Goal: Communication & Community: Connect with others

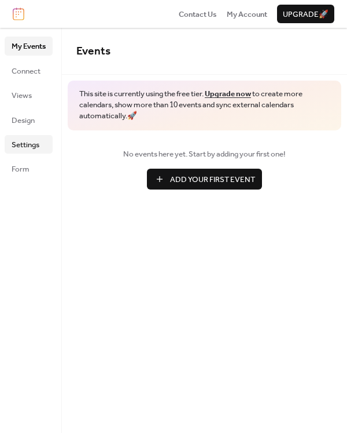
click at [25, 152] on link "Settings" at bounding box center [29, 144] width 48 height 19
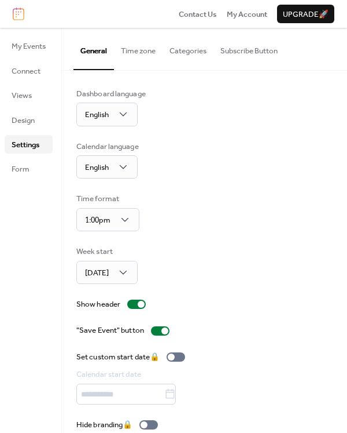
click at [260, 42] on button "Subscribe Button" at bounding box center [249, 48] width 71 height 41
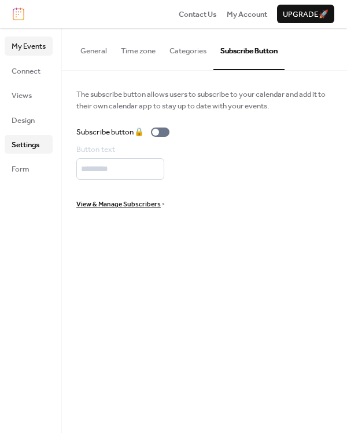
click at [33, 50] on span "My Events" at bounding box center [29, 47] width 34 height 12
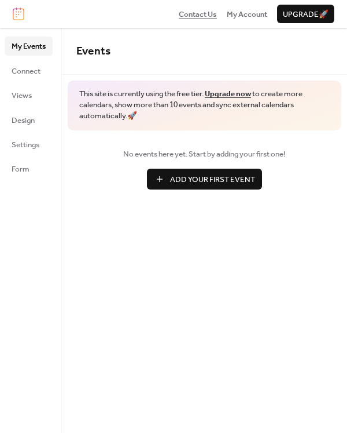
click at [202, 14] on span "Contact Us" at bounding box center [198, 15] width 38 height 12
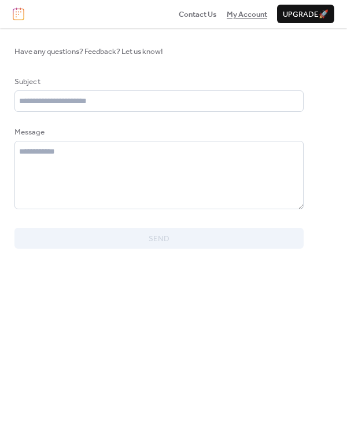
click at [255, 16] on span "My Account" at bounding box center [247, 15] width 41 height 12
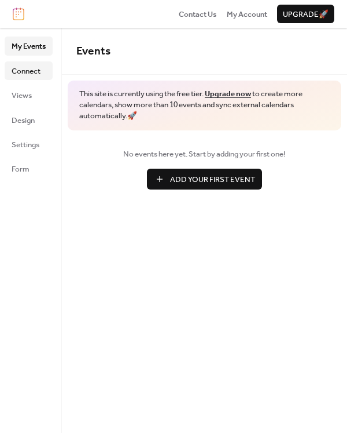
click at [33, 65] on span "Connect" at bounding box center [26, 71] width 29 height 12
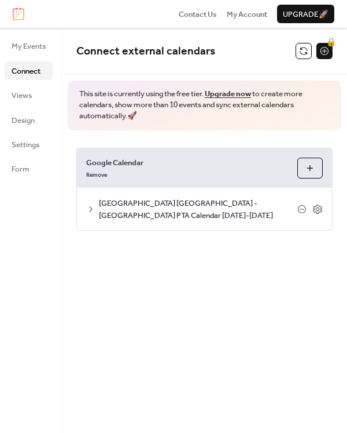
click at [311, 168] on button "Choose Calendars" at bounding box center [310, 167] width 25 height 21
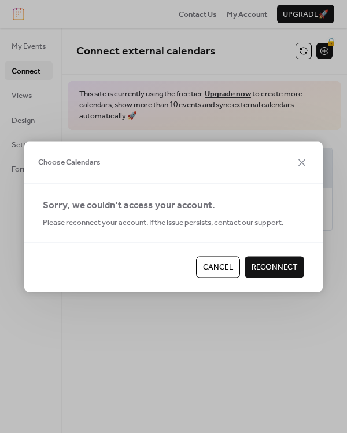
click at [266, 271] on span "Reconnect" at bounding box center [275, 268] width 46 height 12
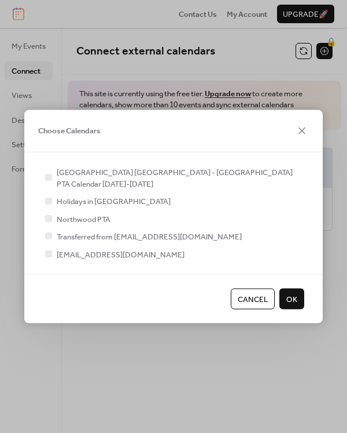
click at [298, 290] on button "OK" at bounding box center [292, 298] width 25 height 21
